Goal: Task Accomplishment & Management: Use online tool/utility

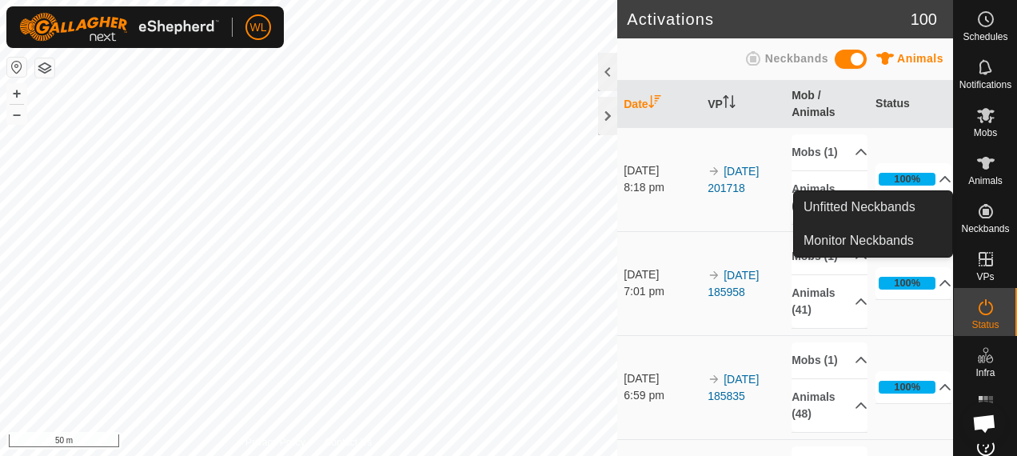
click at [981, 209] on icon at bounding box center [985, 210] width 19 height 19
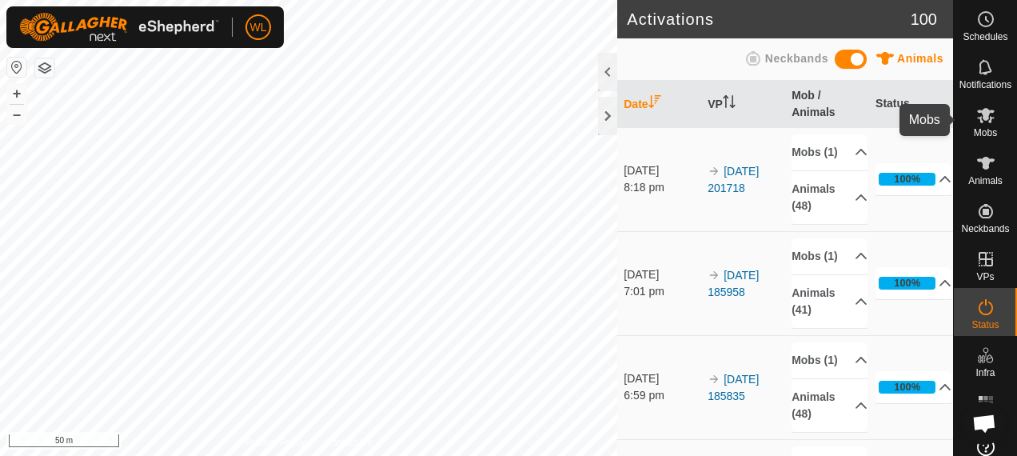
click at [980, 117] on icon at bounding box center [986, 115] width 18 height 15
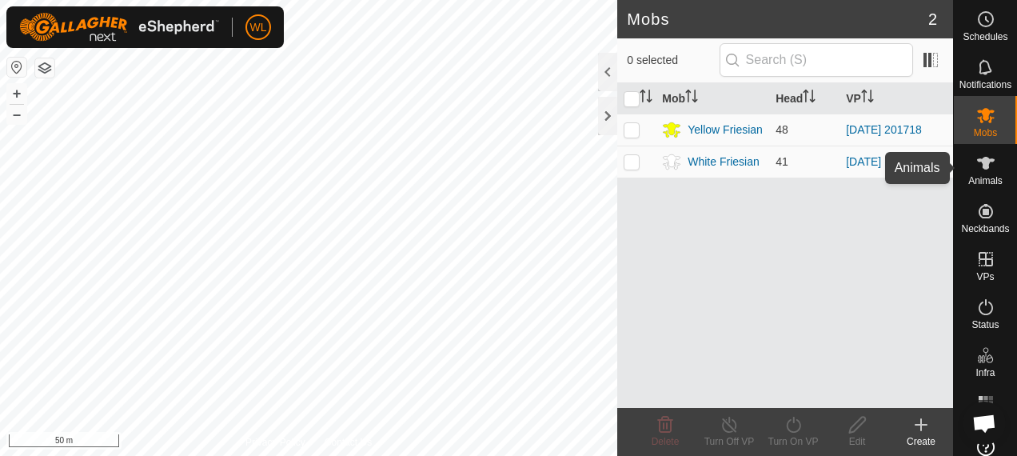
click at [982, 168] on icon at bounding box center [985, 162] width 19 height 19
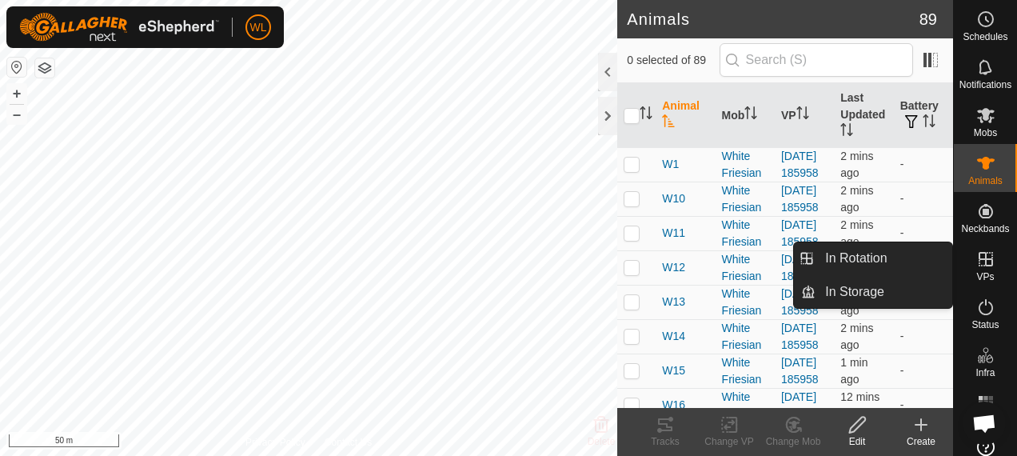
click at [983, 259] on icon at bounding box center [985, 259] width 14 height 14
click at [895, 261] on link "In Rotation" at bounding box center [883, 258] width 137 height 32
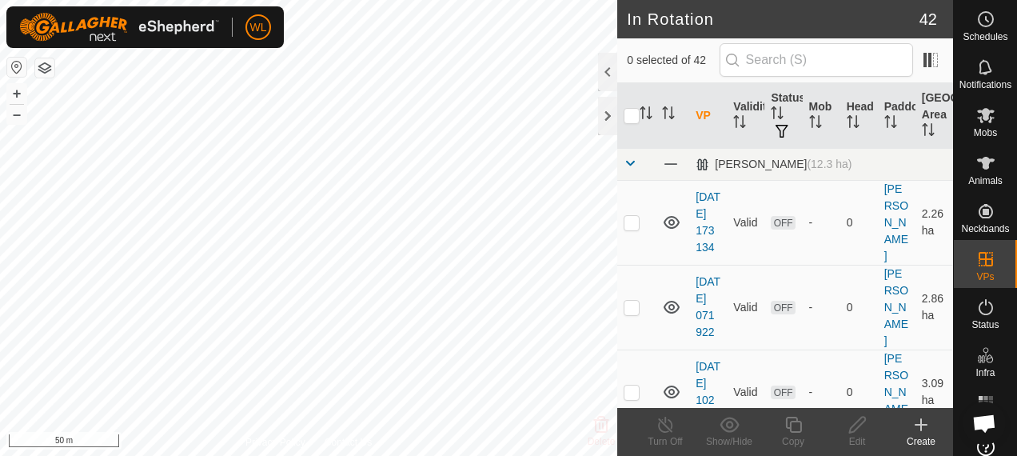
click at [928, 428] on icon at bounding box center [920, 424] width 19 height 19
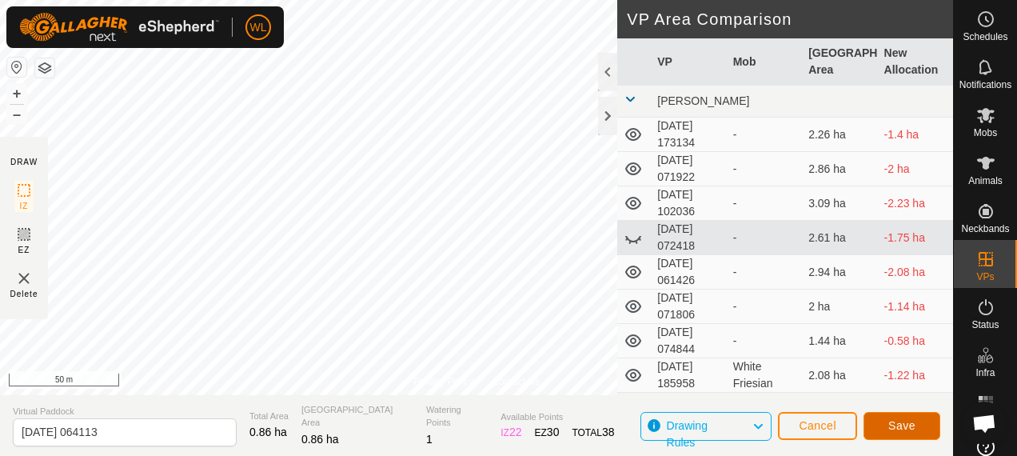
click at [906, 422] on span "Save" at bounding box center [901, 425] width 27 height 13
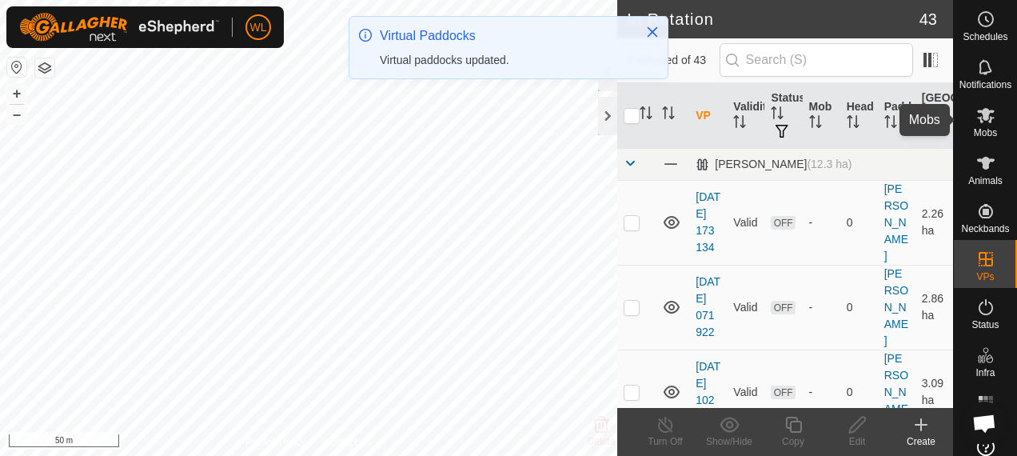
click at [979, 119] on icon at bounding box center [986, 115] width 18 height 15
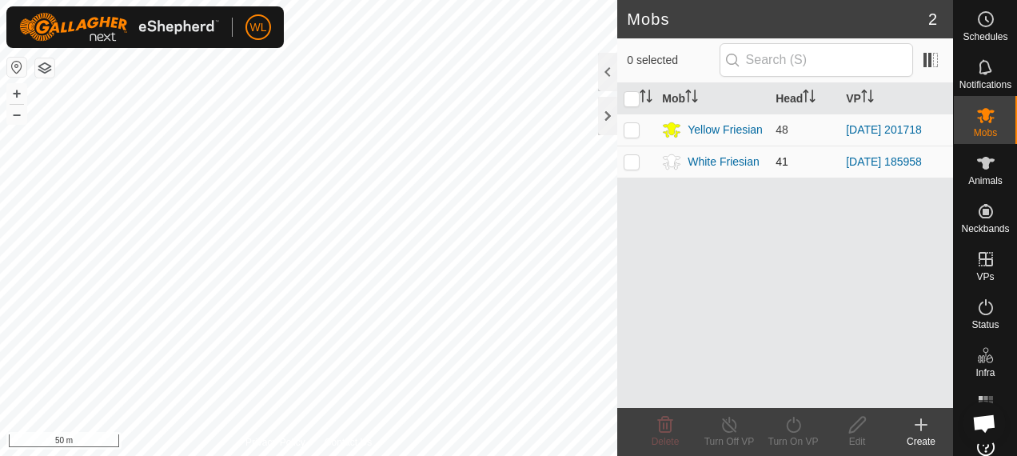
click at [633, 157] on p-checkbox at bounding box center [631, 161] width 16 height 13
checkbox input "true"
click at [801, 436] on div "Turn On VP" at bounding box center [793, 441] width 64 height 14
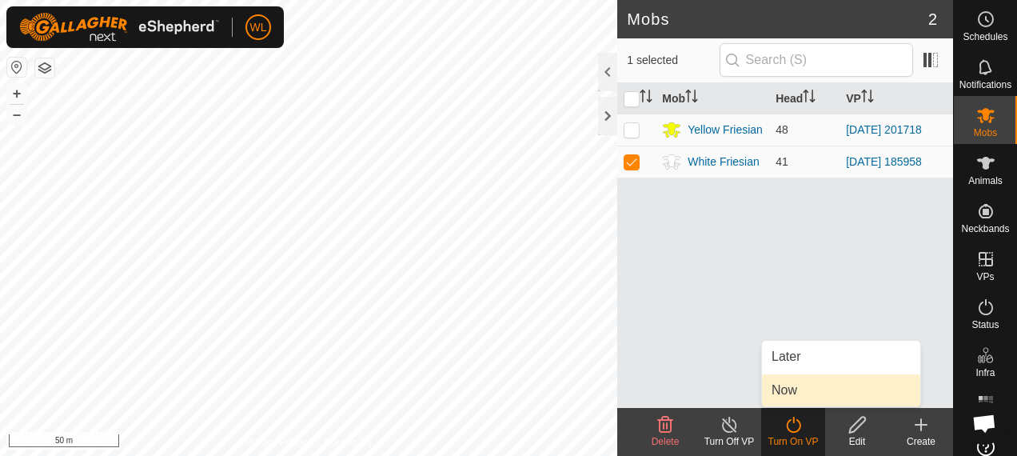
click at [772, 382] on link "Now" at bounding box center [841, 390] width 158 height 32
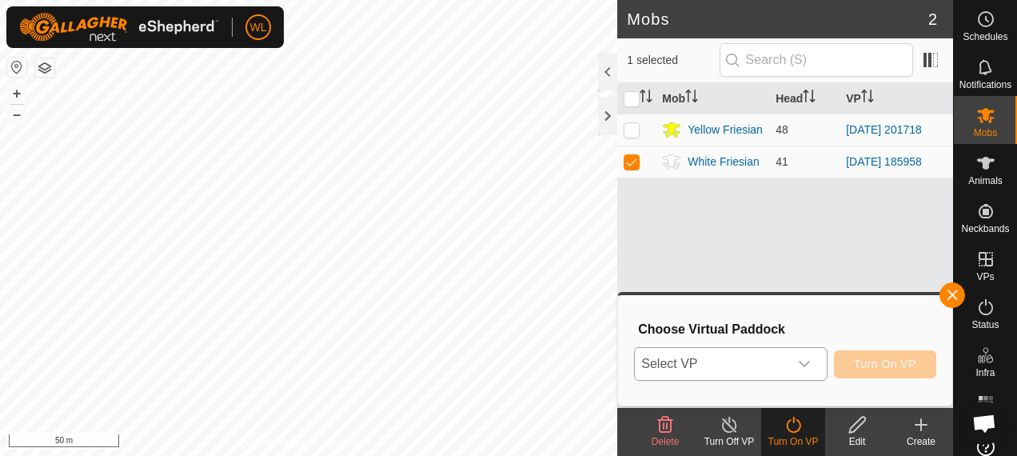
click at [700, 368] on span "Select VP" at bounding box center [711, 364] width 153 height 32
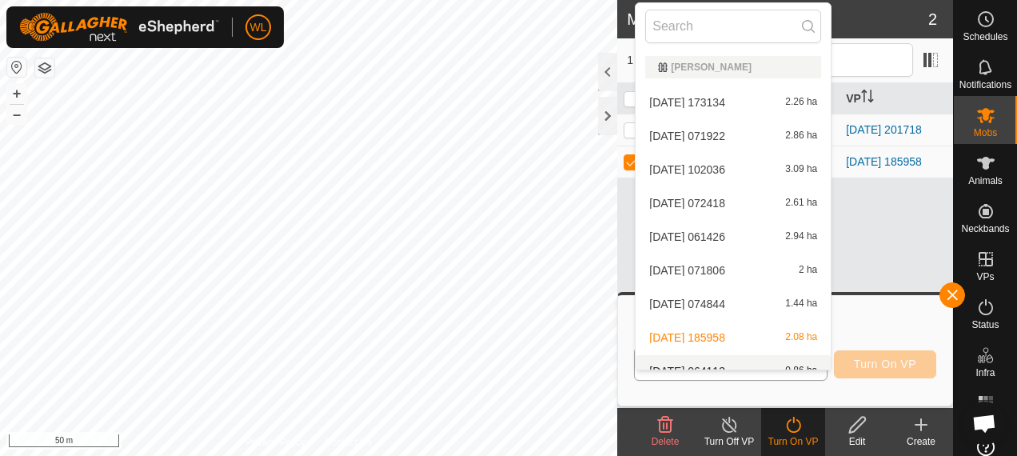
scroll to position [18, 0]
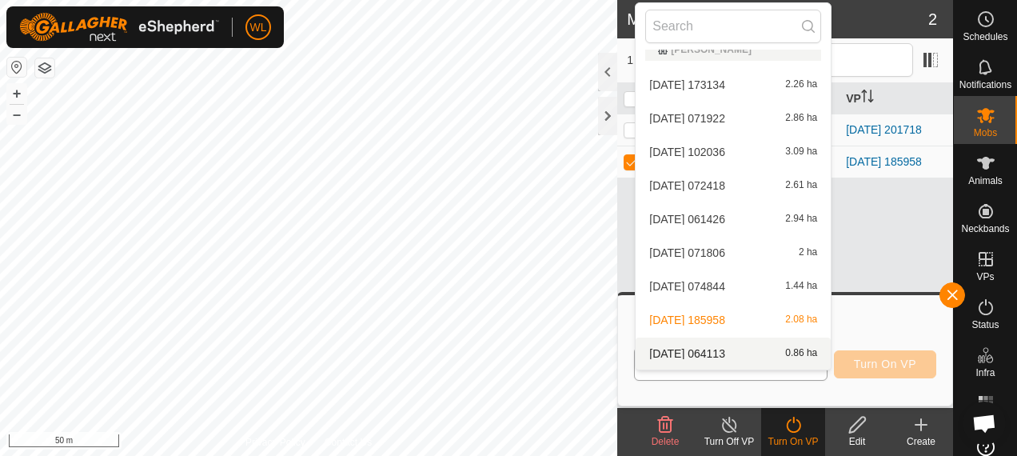
click at [707, 348] on li "2025-10-16 064113 0.86 ha" at bounding box center [732, 353] width 195 height 32
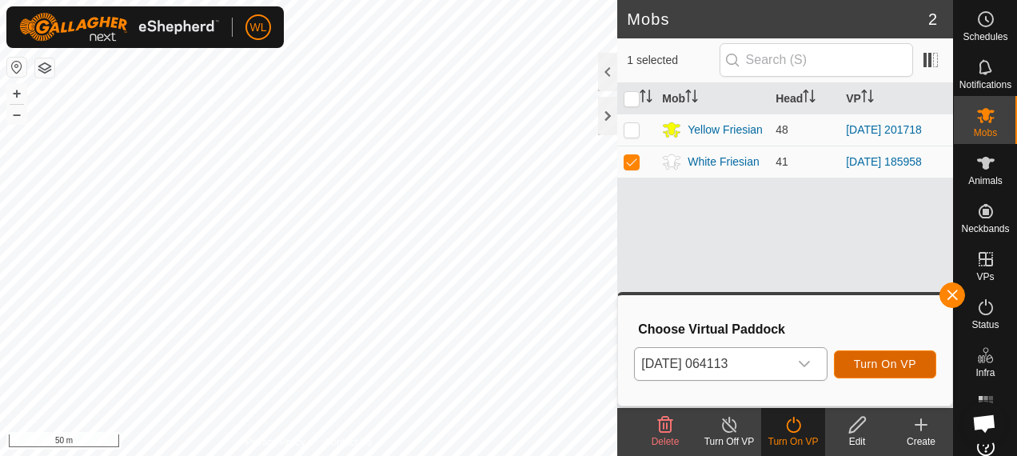
click at [891, 372] on button "Turn On VP" at bounding box center [885, 364] width 102 height 28
